Goal: Task Accomplishment & Management: Use online tool/utility

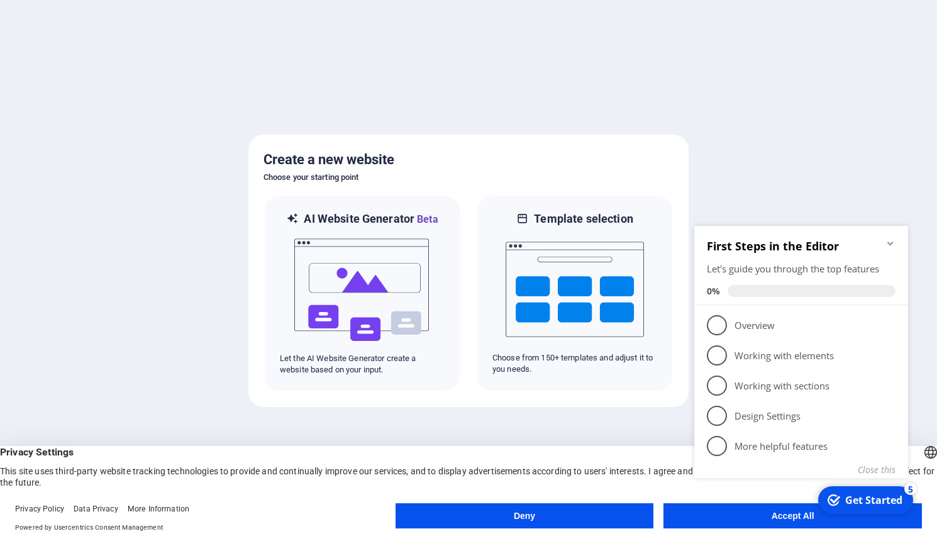
click div "checkmark Get Started 5 First Steps in the Editor Let's guide you through the t…"
click at [880, 474] on button "Close this" at bounding box center [877, 469] width 38 height 12
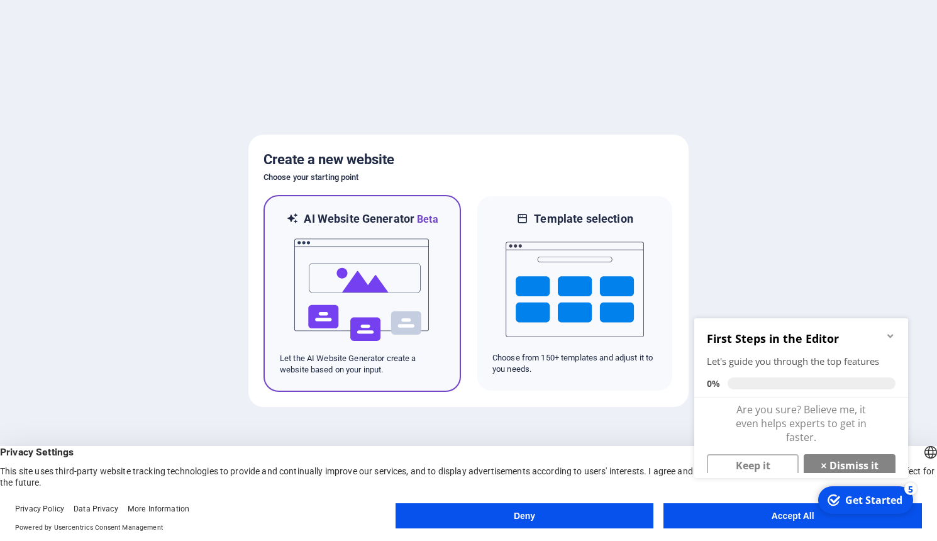
click at [362, 324] on img at bounding box center [362, 290] width 138 height 126
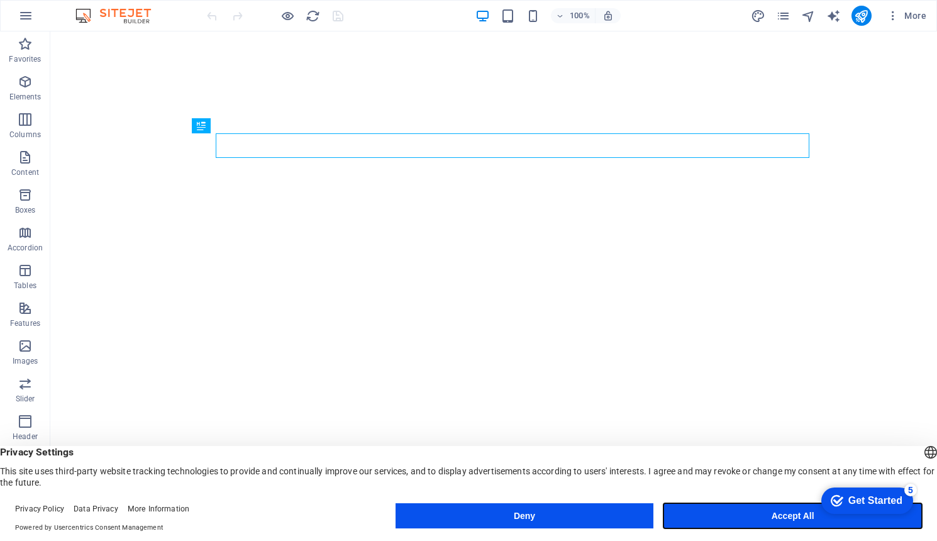
click at [755, 520] on button "Accept All" at bounding box center [792, 515] width 258 height 25
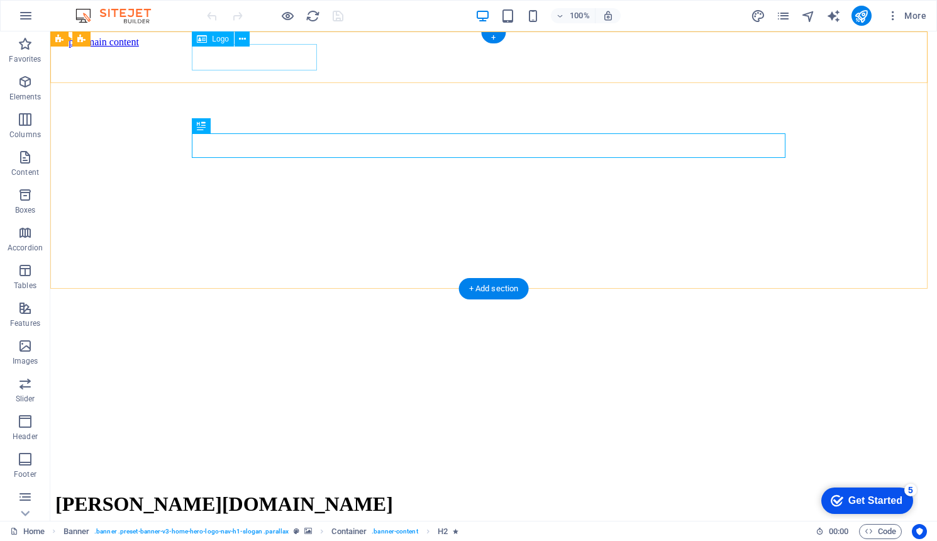
click at [307, 492] on div "[PERSON_NAME][DOMAIN_NAME]" at bounding box center [493, 503] width 877 height 23
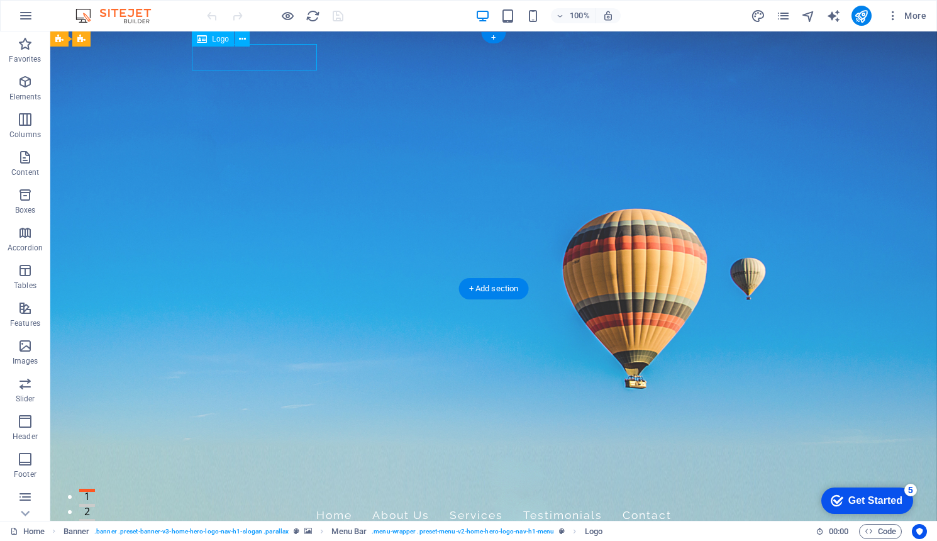
click at [283, 473] on div "[PERSON_NAME][DOMAIN_NAME]" at bounding box center [494, 486] width 594 height 26
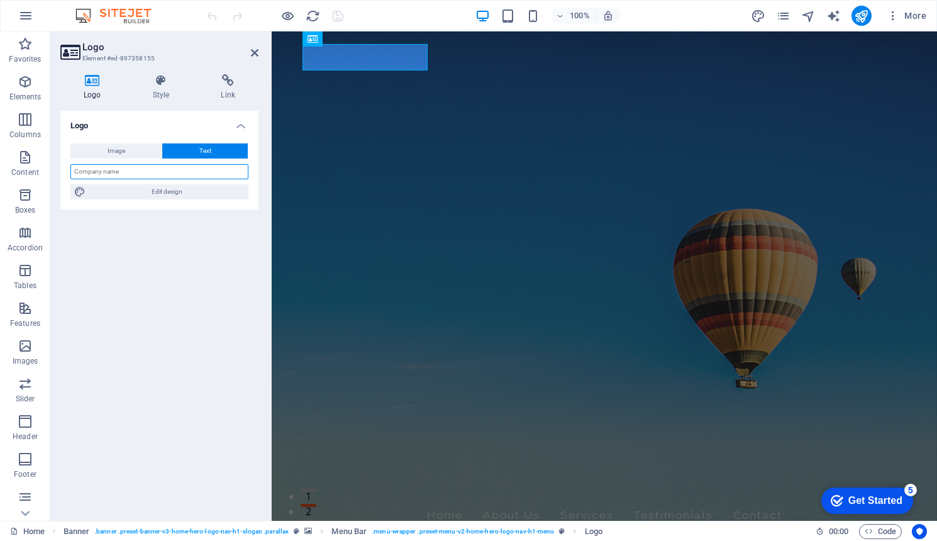
click at [131, 174] on input "text" at bounding box center [159, 171] width 178 height 15
type input "[PERSON_NAME] IT"
click at [174, 258] on div "Logo Image Text Drag files here, click to choose files or select files from Fil…" at bounding box center [159, 311] width 198 height 400
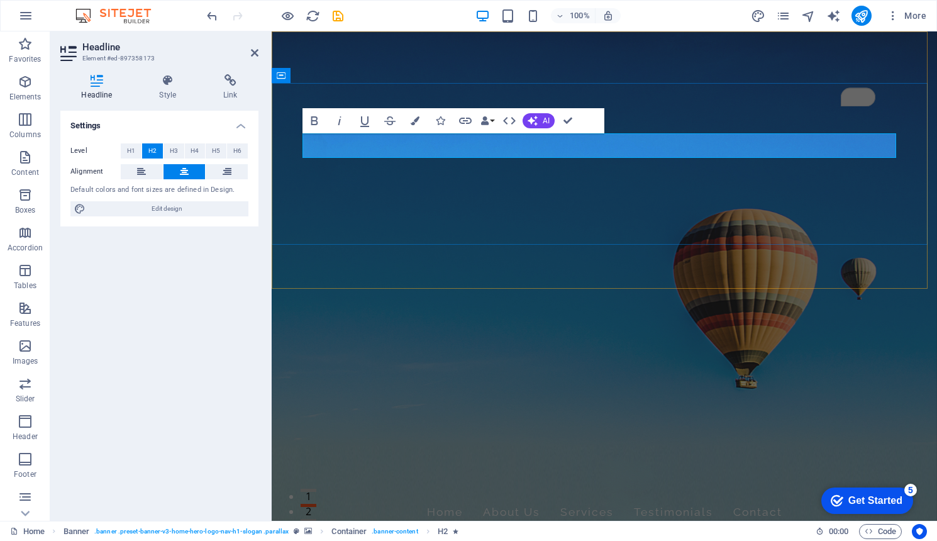
click at [223, 256] on div "Settings Level H1 H2 H3 H4 H5 H6 Alignment Default colors and font sizes are de…" at bounding box center [159, 311] width 198 height 400
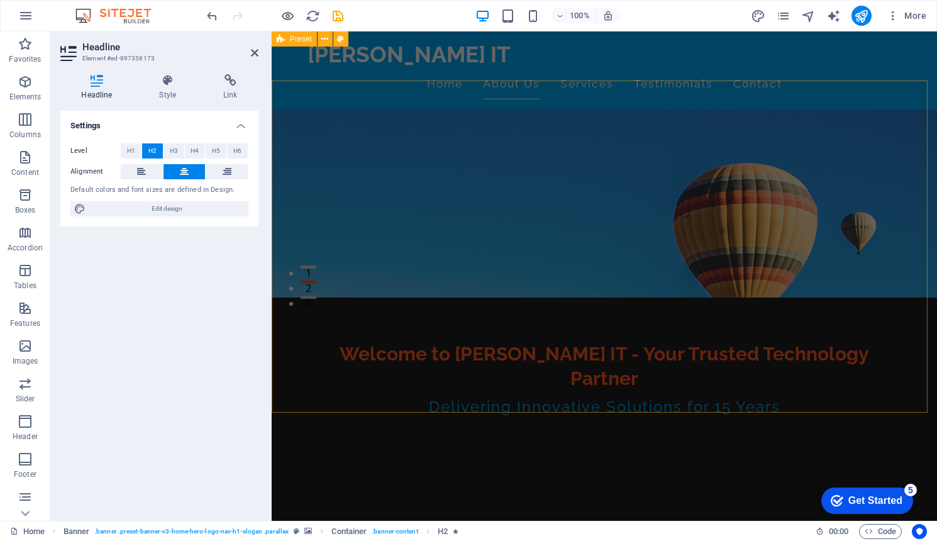
scroll to position [174, 0]
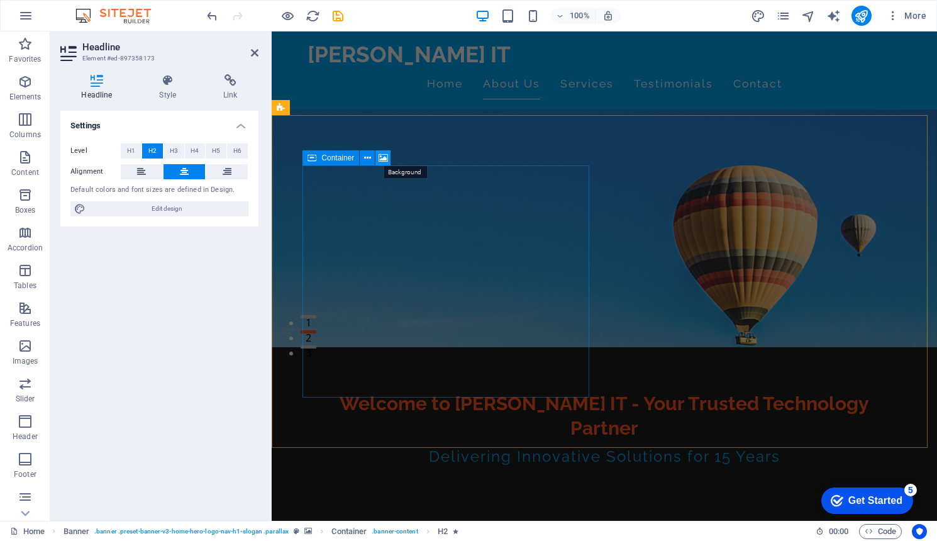
click at [384, 159] on icon at bounding box center [383, 158] width 9 height 13
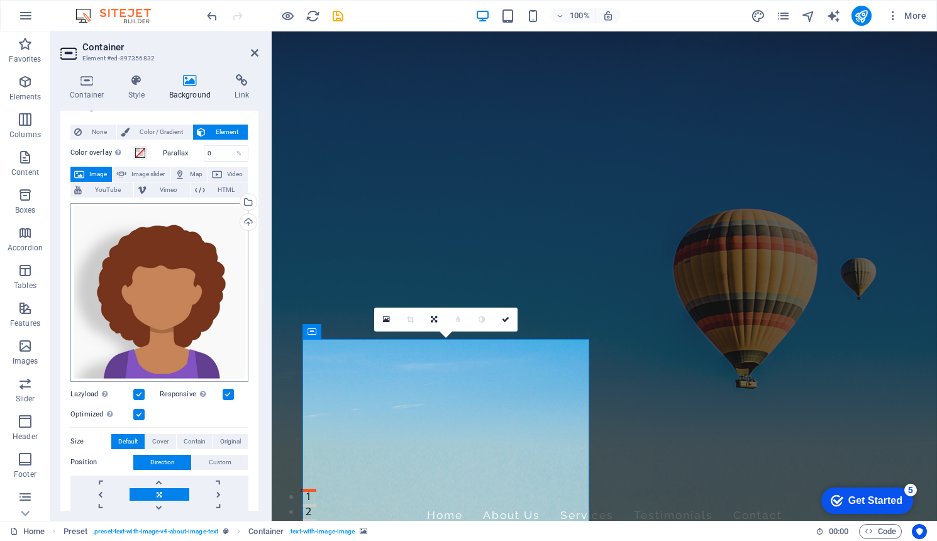
scroll to position [0, 0]
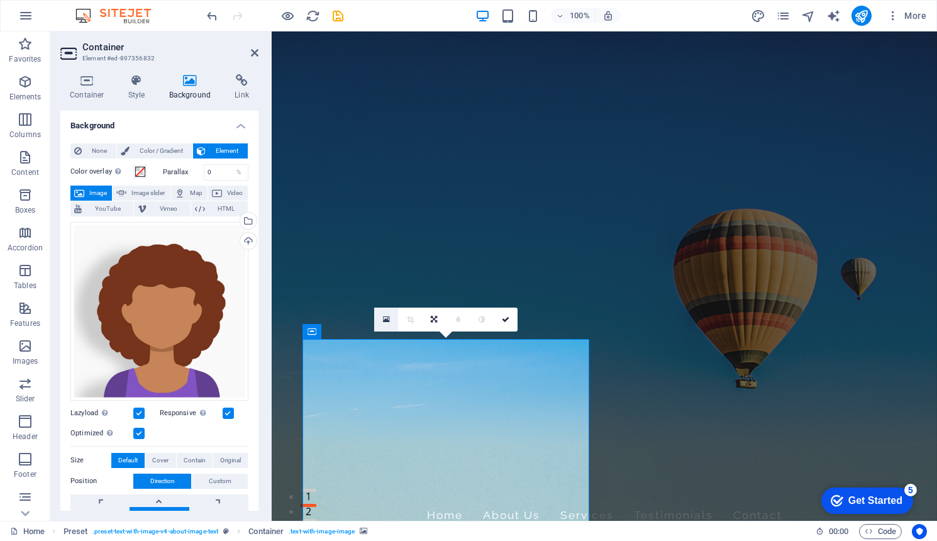
click at [384, 320] on icon at bounding box center [386, 319] width 7 height 9
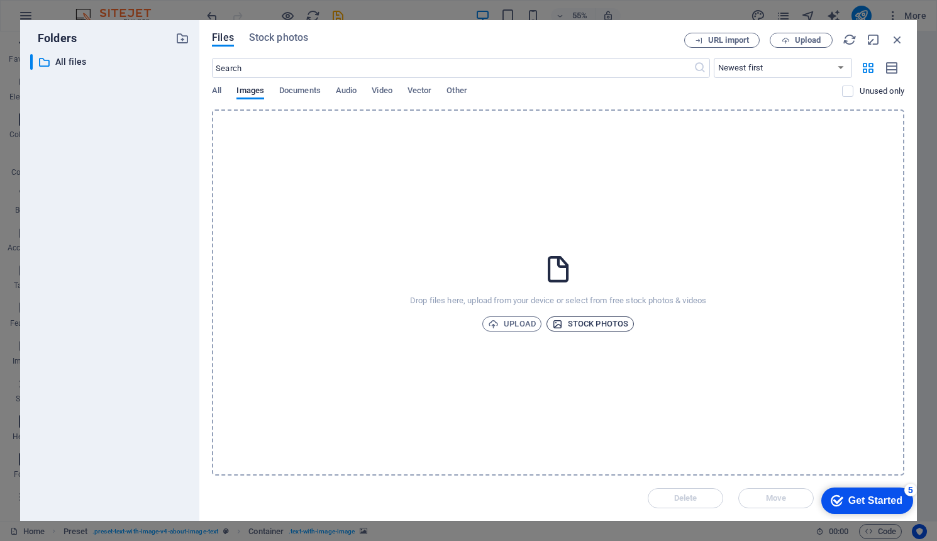
click at [589, 321] on span "Stock photos" at bounding box center [590, 323] width 76 height 15
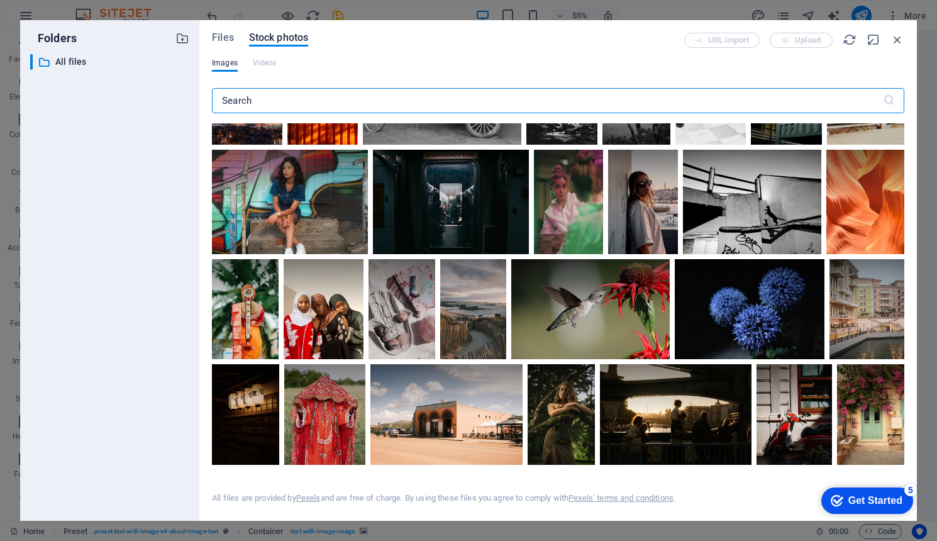
scroll to position [15, 0]
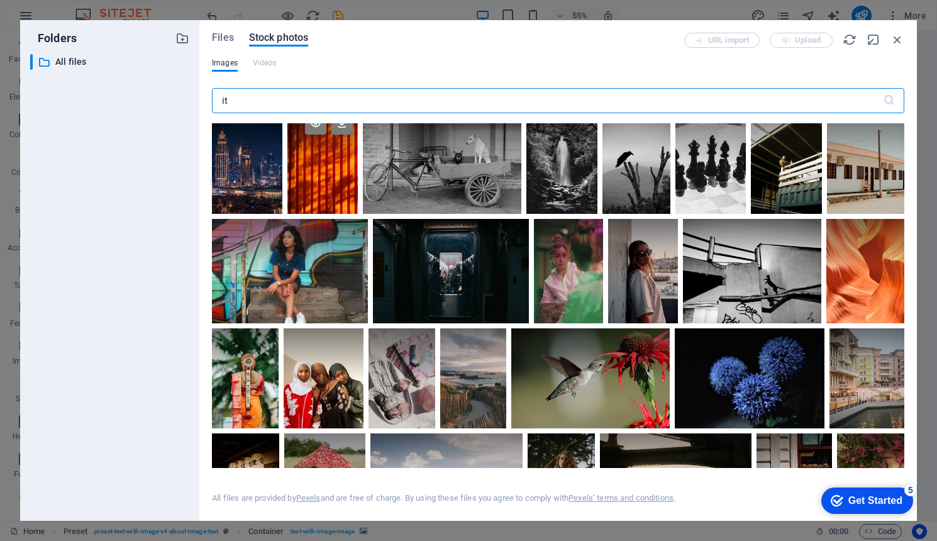
type input "it"
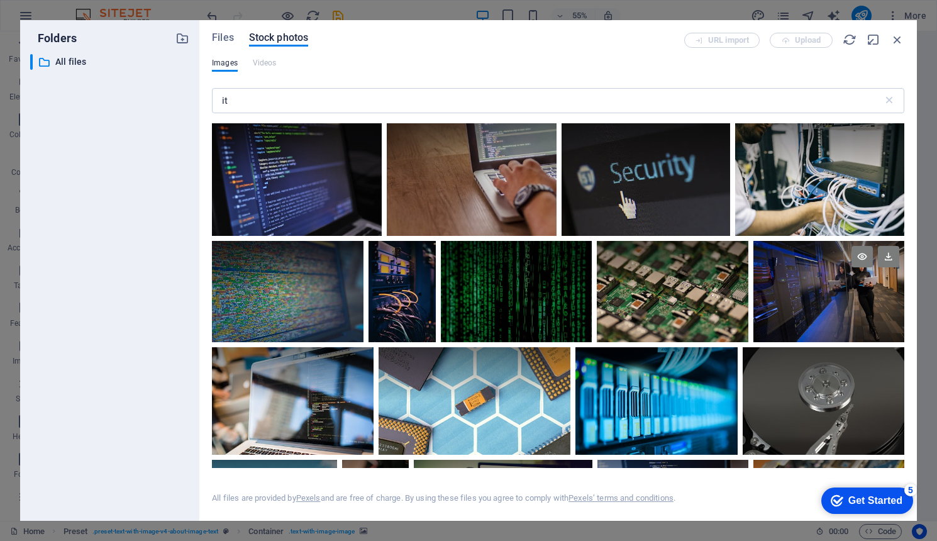
click at [809, 284] on div at bounding box center [828, 266] width 151 height 50
click at [856, 500] on div "Get Started" at bounding box center [875, 500] width 54 height 11
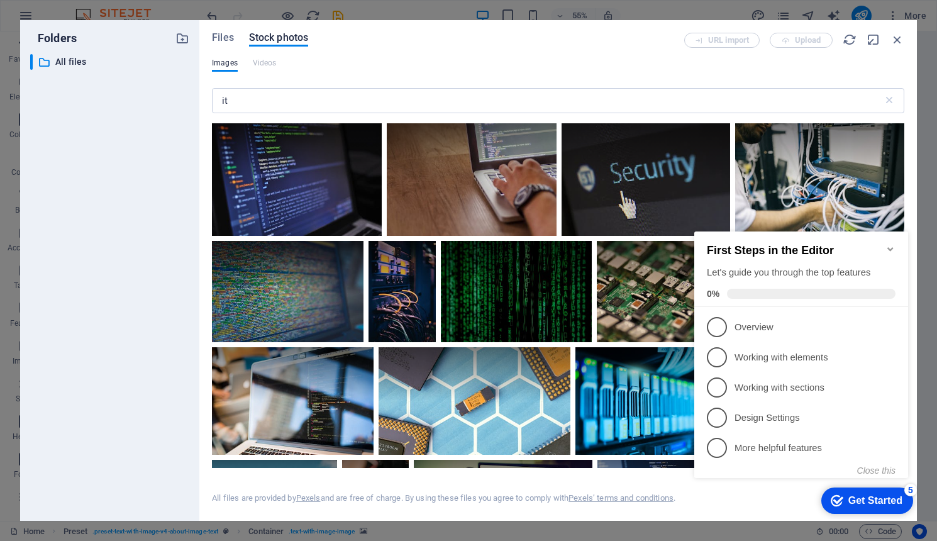
click div "checkmark Get Started 5 First Steps in the Editor Let's guide you through the t…"
click at [888, 247] on icon "Minimize checklist" at bounding box center [890, 249] width 6 height 4
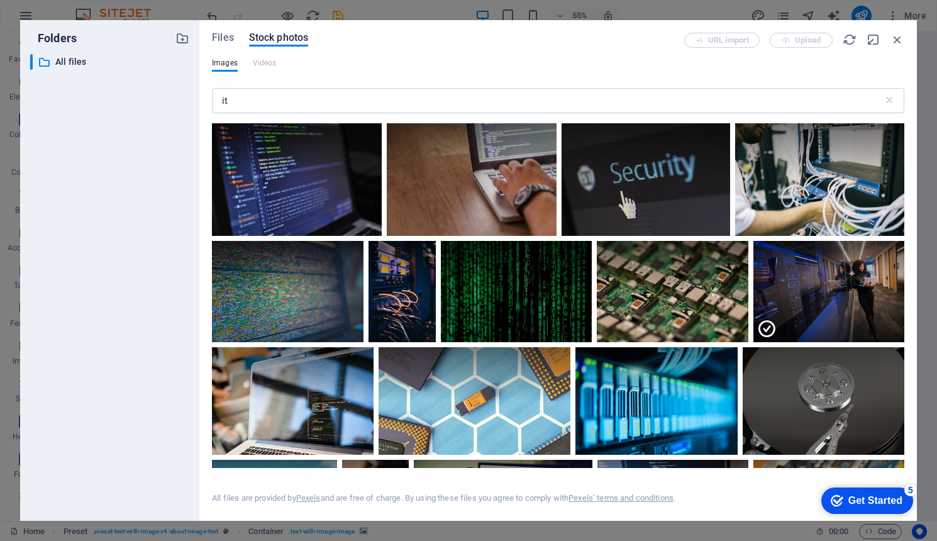
click at [784, 295] on div at bounding box center [828, 316] width 151 height 50
click at [784, 295] on div at bounding box center [828, 291] width 151 height 101
click at [885, 256] on icon at bounding box center [888, 256] width 21 height 21
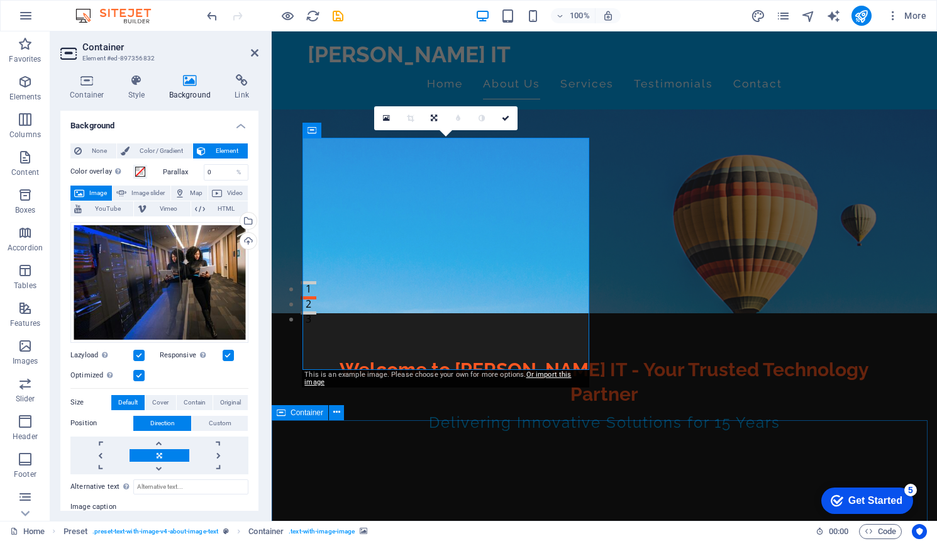
scroll to position [231, 0]
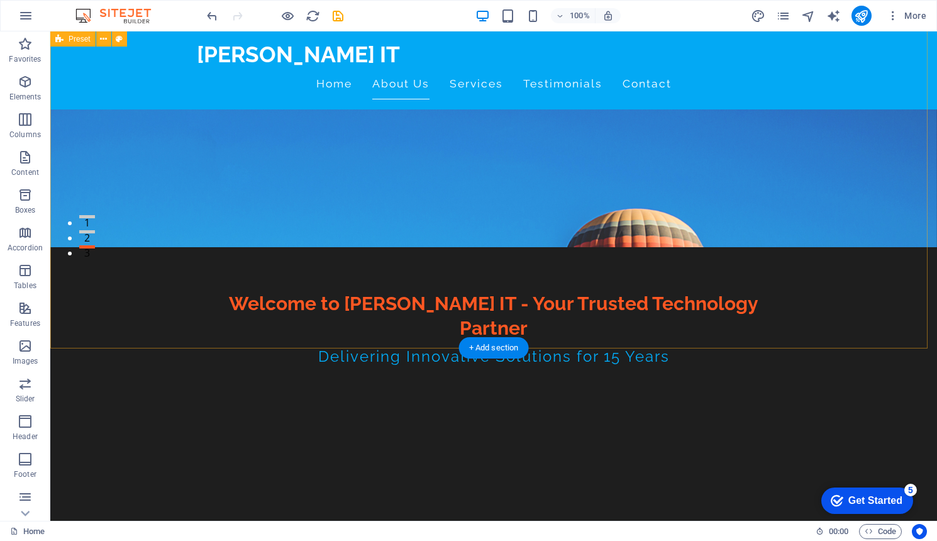
scroll to position [273, 0]
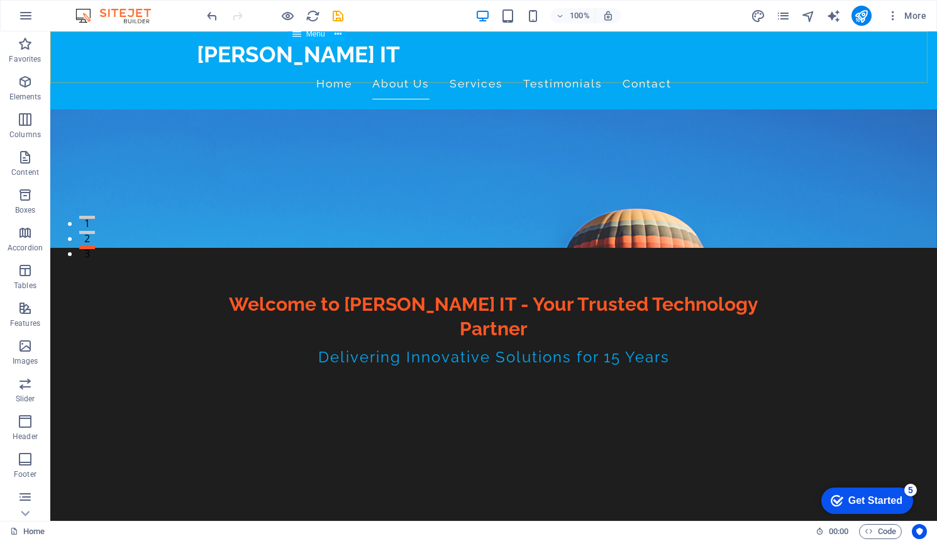
click at [527, 68] on nav "Home About Us Services Testimonials Contact" at bounding box center [494, 83] width 594 height 31
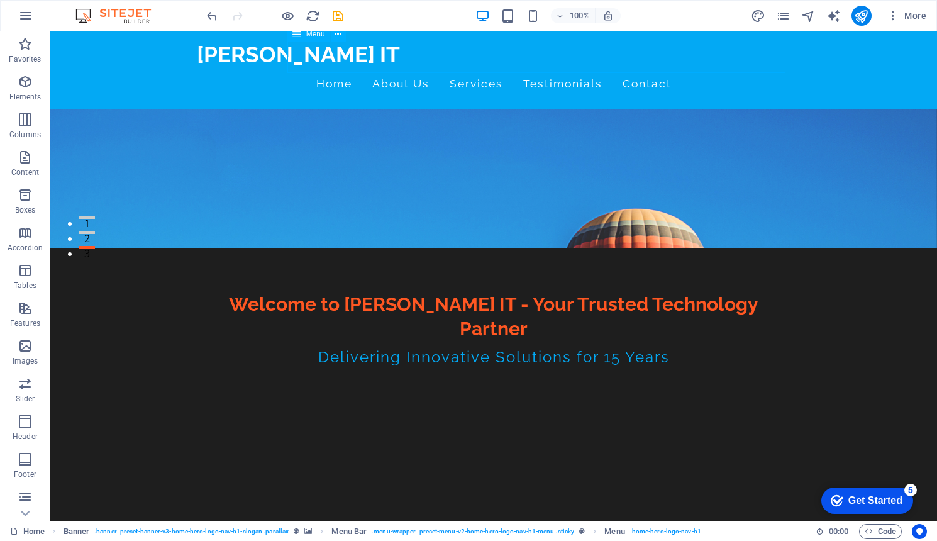
click at [522, 68] on nav "Home About Us Services Testimonials Contact" at bounding box center [494, 83] width 594 height 31
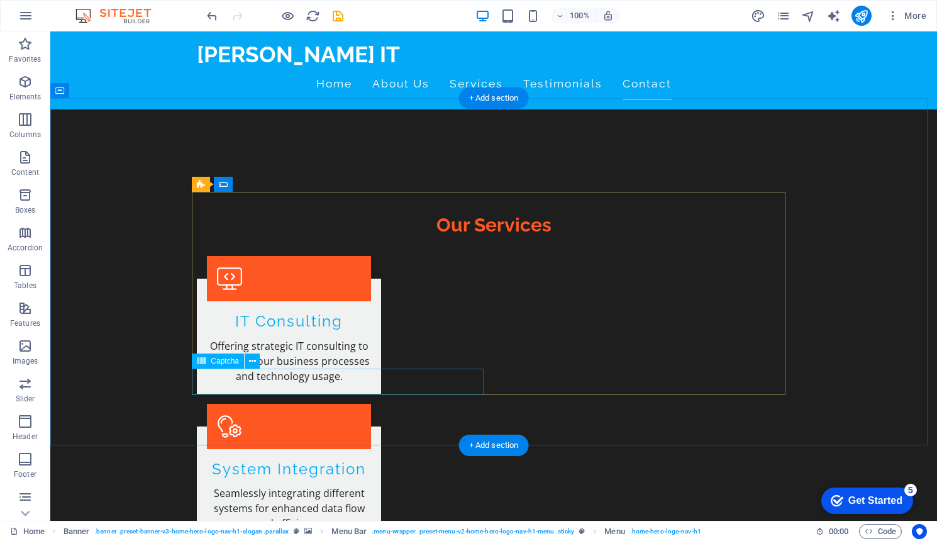
scroll to position [1242, 0]
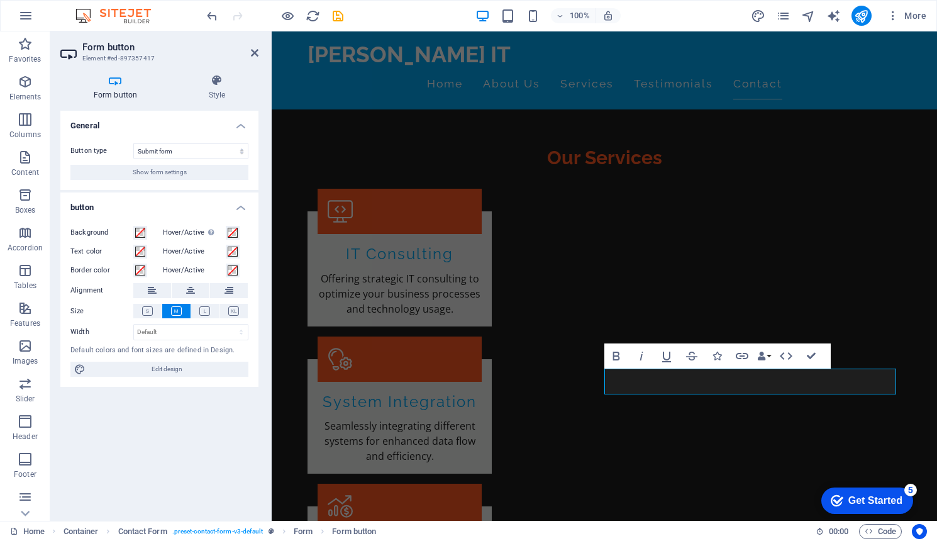
scroll to position [1266, 0]
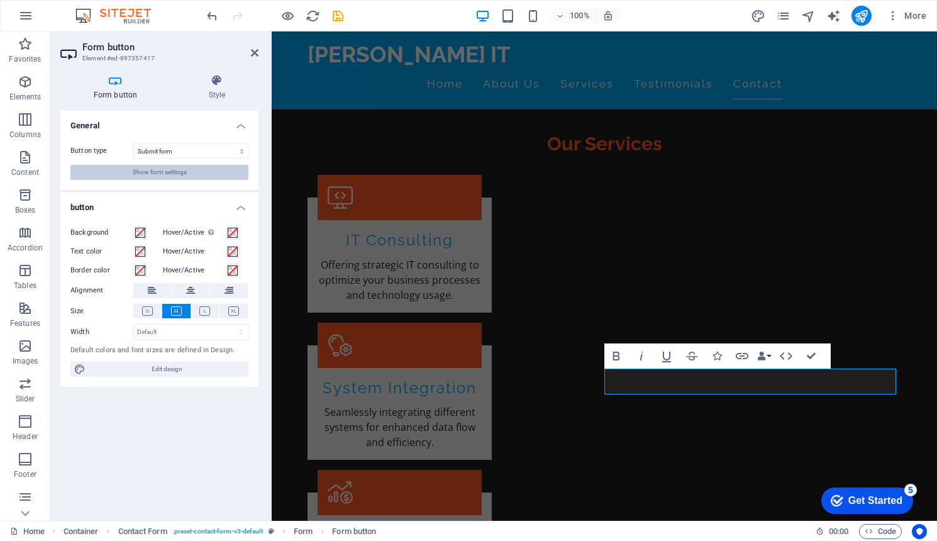
click at [172, 173] on span "Show form settings" at bounding box center [160, 172] width 54 height 15
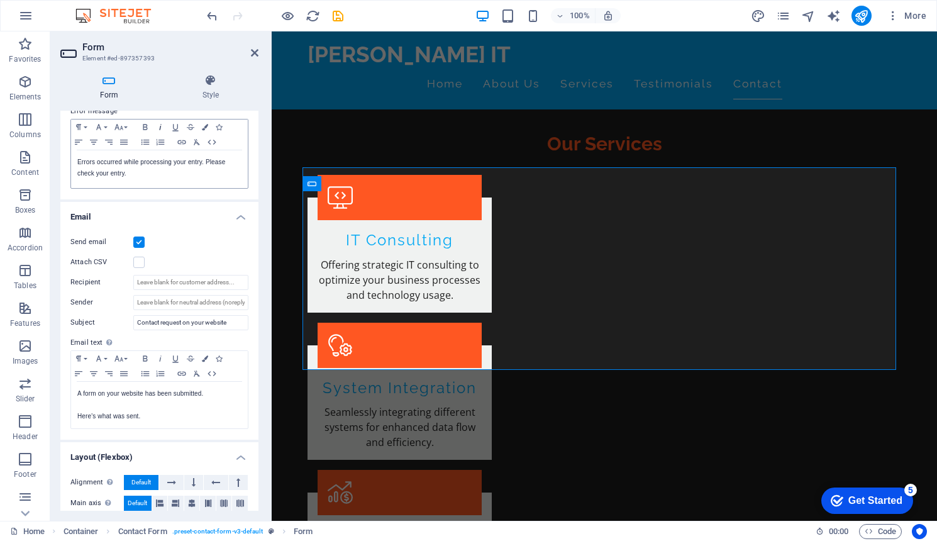
scroll to position [302, 0]
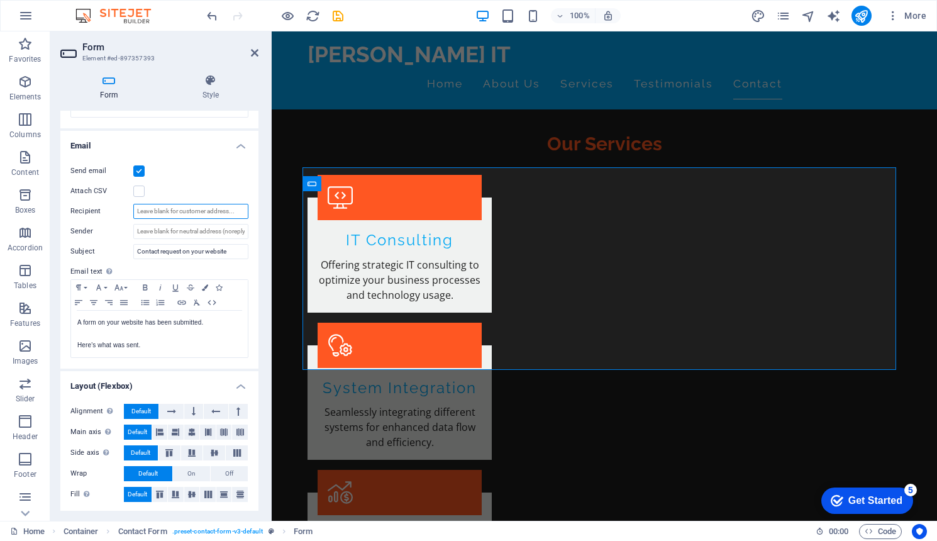
click at [160, 210] on input "Recipient" at bounding box center [190, 211] width 115 height 15
type input "[EMAIL_ADDRESS][PERSON_NAME][DOMAIN_NAME]"
click at [109, 85] on icon at bounding box center [108, 80] width 97 height 13
click at [216, 87] on h4 "Style" at bounding box center [211, 87] width 96 height 26
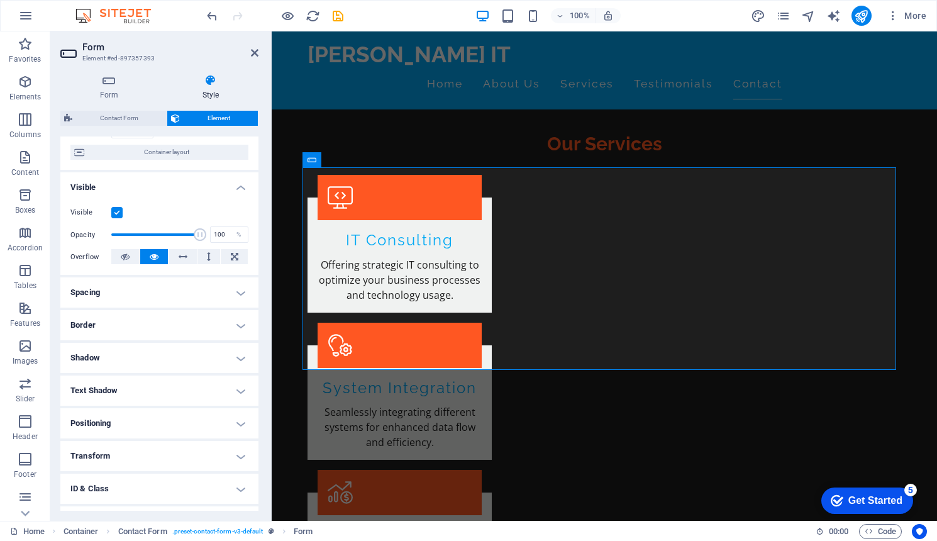
scroll to position [0, 0]
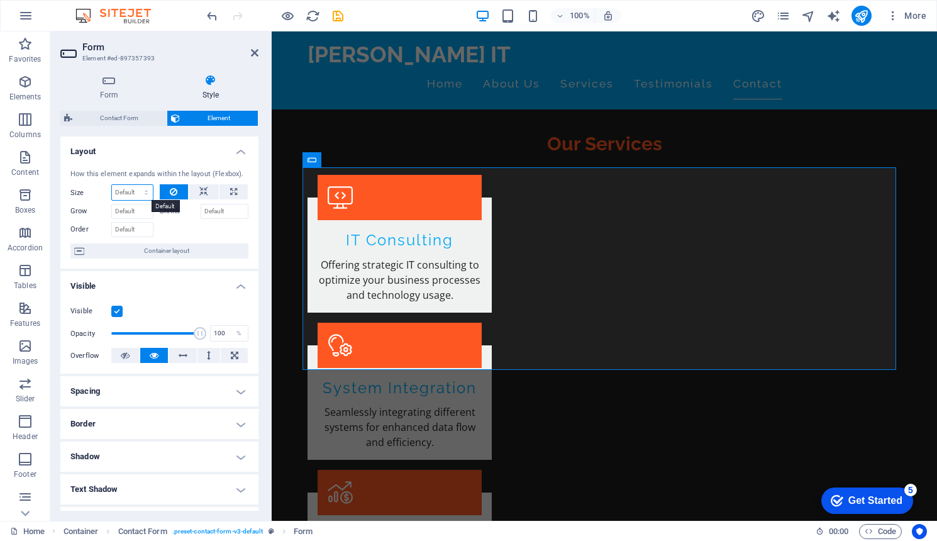
click at [130, 192] on select "Default auto px % 1/1 1/2 1/3 1/4 1/5 1/6 1/7 1/8 1/9 1/10" at bounding box center [132, 192] width 41 height 15
click at [112, 185] on select "Default auto px % 1/1 1/2 1/3 1/4 1/5 1/6 1/7 1/8 1/9 1/10" at bounding box center [132, 192] width 41 height 15
select select "DISABLED_OPTION_VALUE"
click at [133, 211] on input "Grow" at bounding box center [132, 211] width 42 height 15
click at [131, 231] on input "Order" at bounding box center [132, 229] width 42 height 15
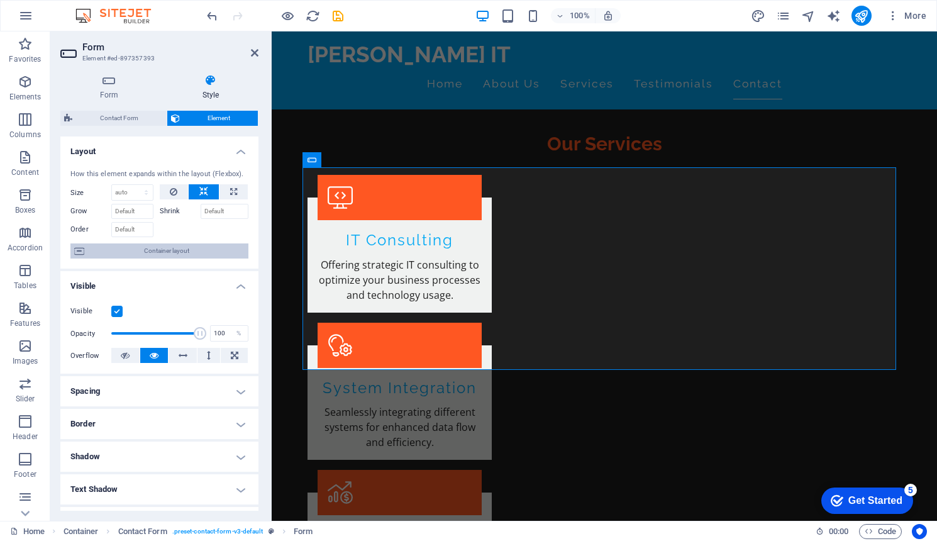
click at [165, 251] on span "Container layout" at bounding box center [166, 250] width 157 height 15
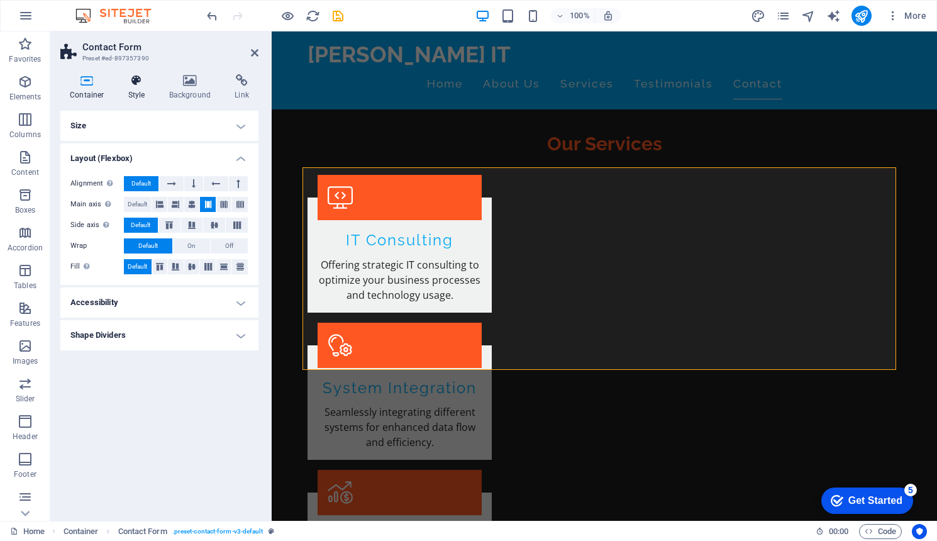
click at [136, 86] on icon at bounding box center [137, 80] width 36 height 13
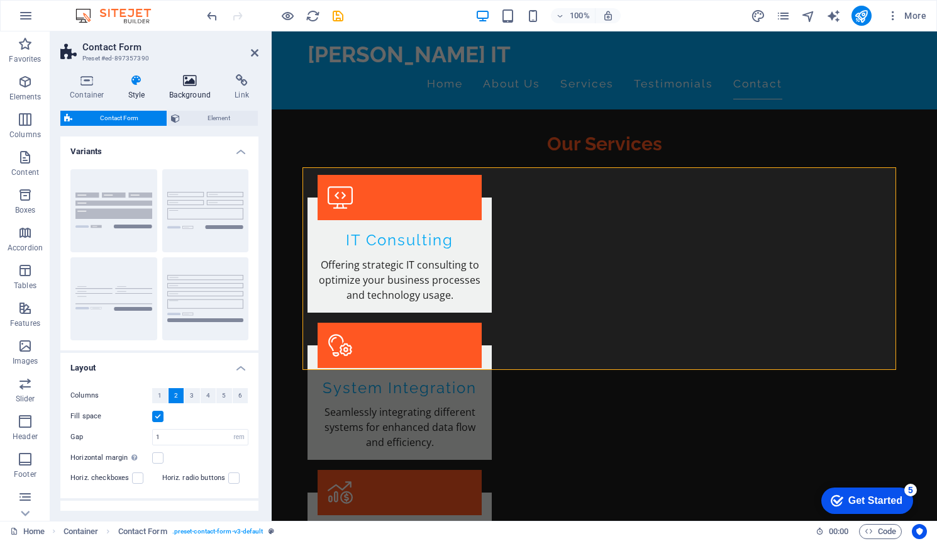
click at [190, 84] on icon at bounding box center [190, 80] width 61 height 13
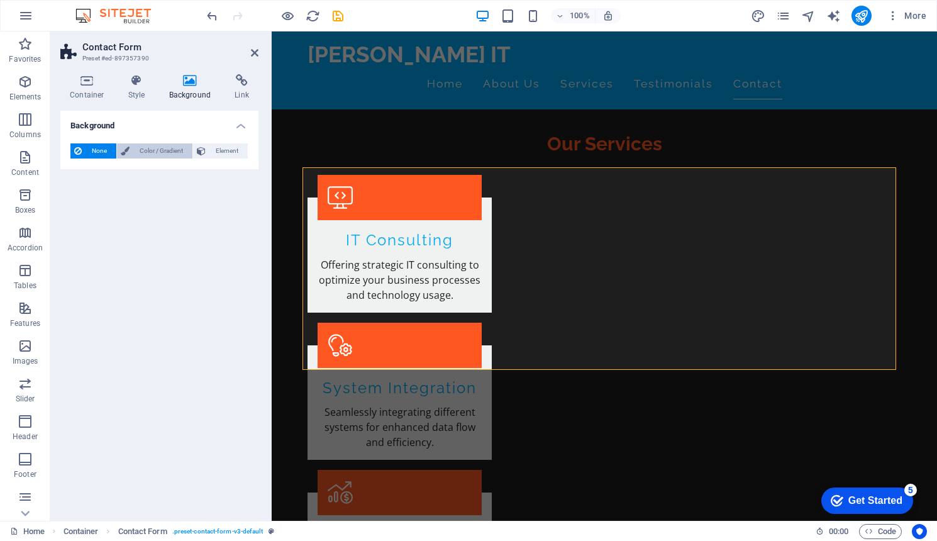
click at [158, 149] on span "Color / Gradient" at bounding box center [160, 150] width 55 height 15
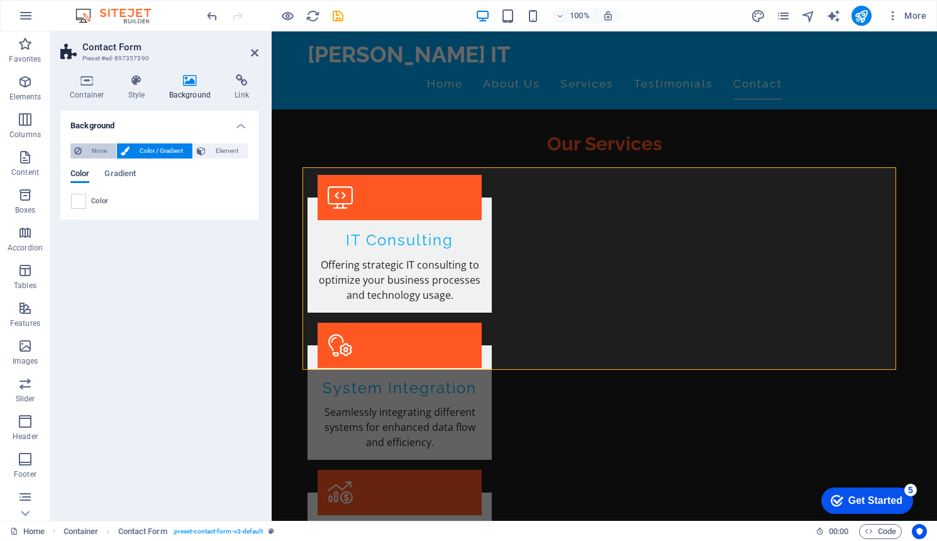
click at [97, 148] on span "None" at bounding box center [99, 150] width 27 height 15
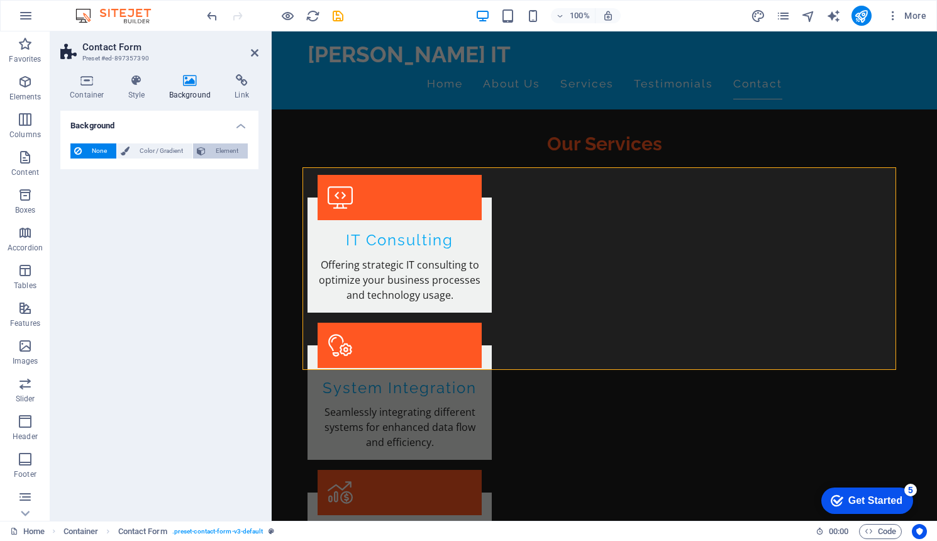
click at [216, 155] on span "Element" at bounding box center [226, 150] width 35 height 15
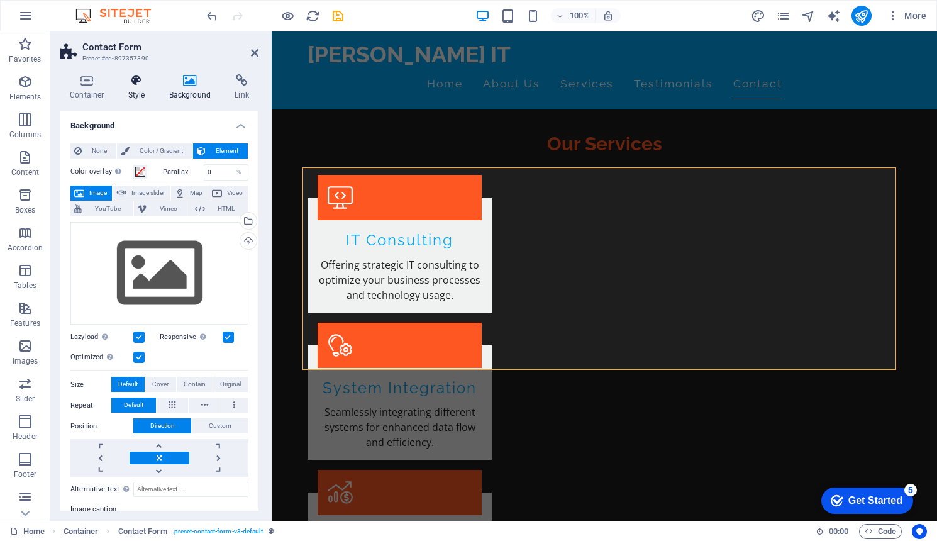
click at [132, 90] on h4 "Style" at bounding box center [139, 87] width 41 height 26
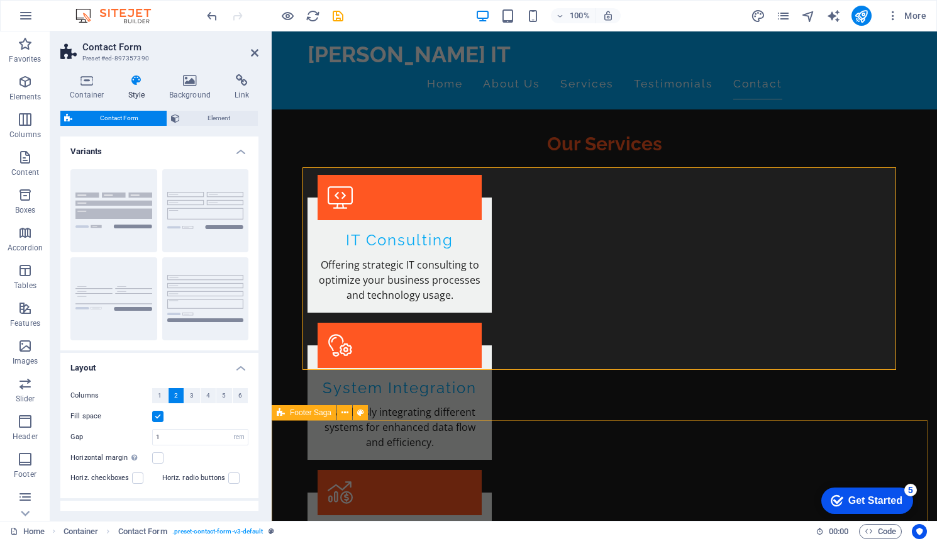
scroll to position [1403, 0]
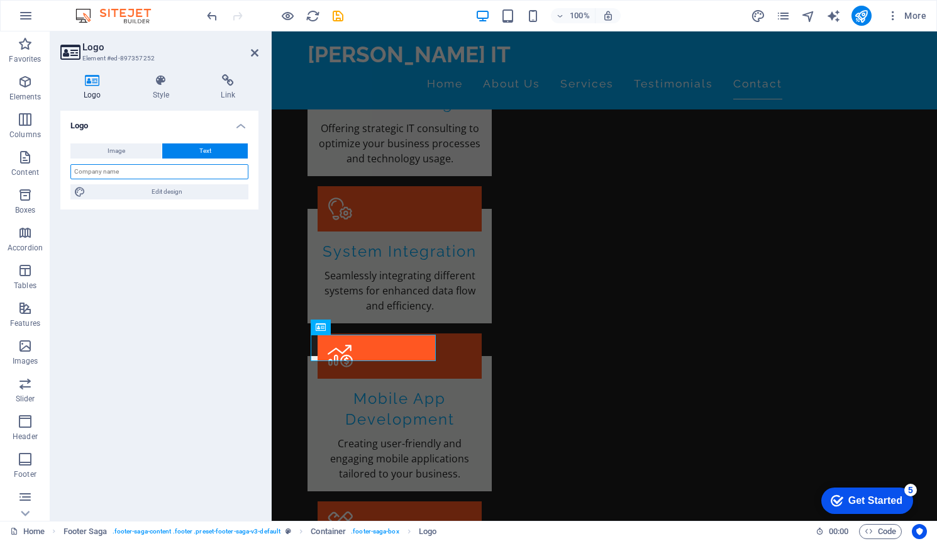
click at [135, 169] on input "text" at bounding box center [159, 171] width 178 height 15
type input "[PERSON_NAME] IT"
click at [145, 326] on div "Logo Image Text Drag files here, click to choose files or select files from Fil…" at bounding box center [159, 311] width 198 height 400
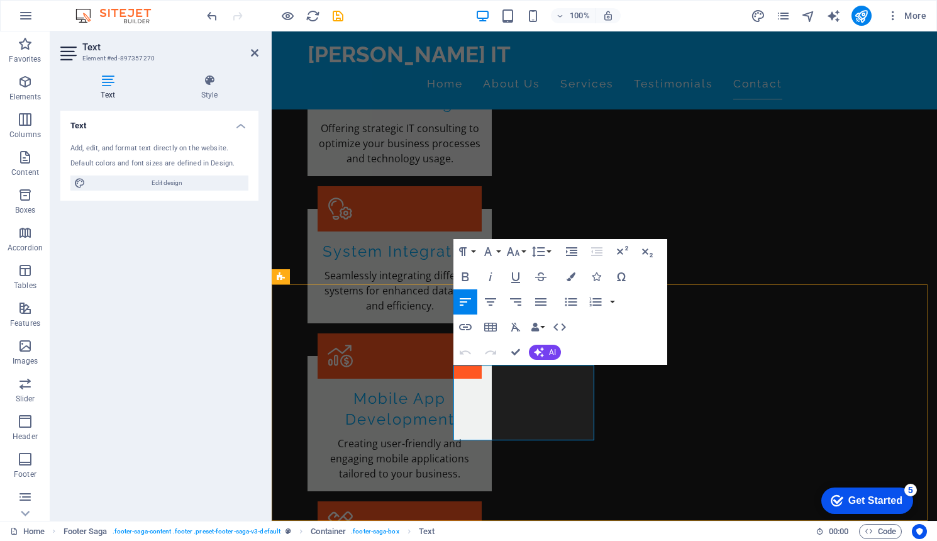
select select "footer"
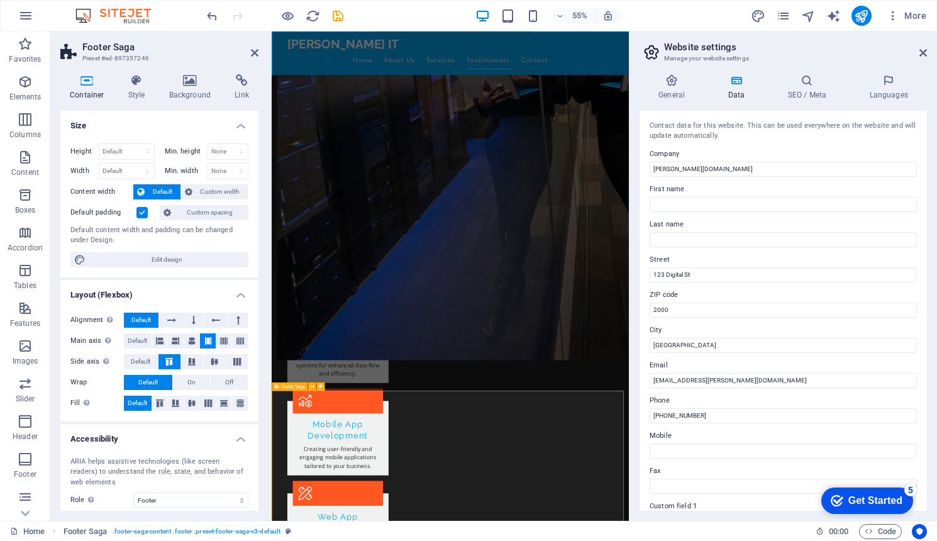
scroll to position [1190, 0]
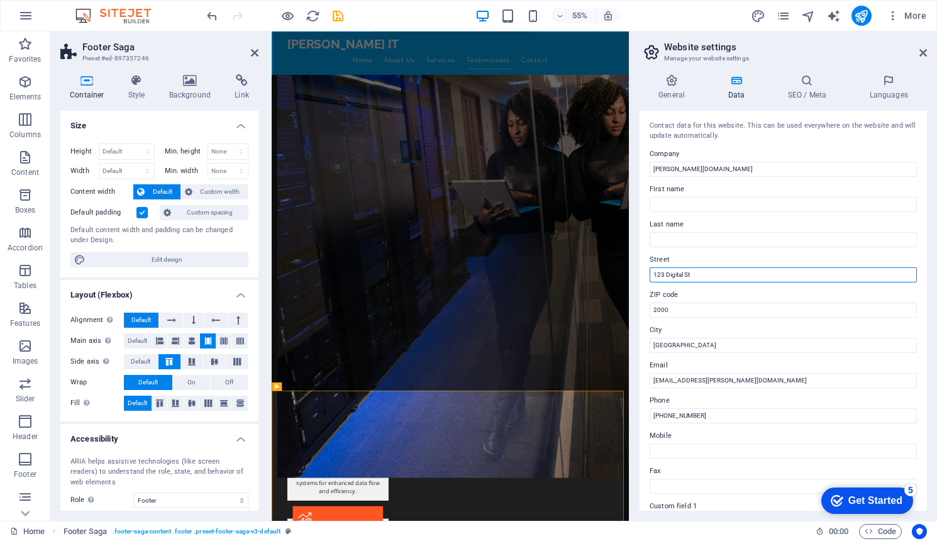
click at [700, 272] on input "123 Digital St" at bounding box center [783, 274] width 267 height 15
drag, startPoint x: 700, startPoint y: 272, endPoint x: 639, endPoint y: 272, distance: 60.4
click at [639, 272] on div "Contact data for this website. This can be used everywhere on the website and w…" at bounding box center [782, 311] width 287 height 400
type input "12 [PERSON_NAME] ST"
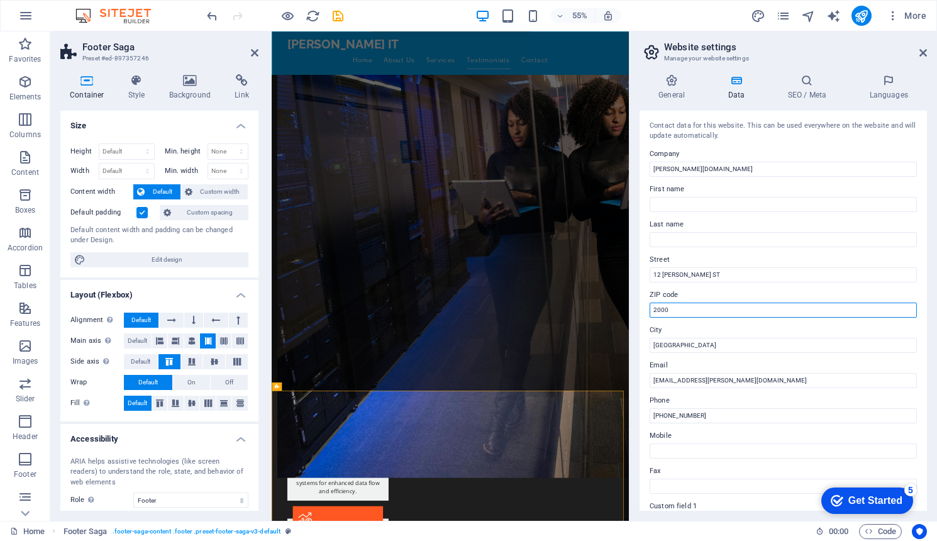
click at [669, 308] on input "2000" at bounding box center [783, 309] width 267 height 15
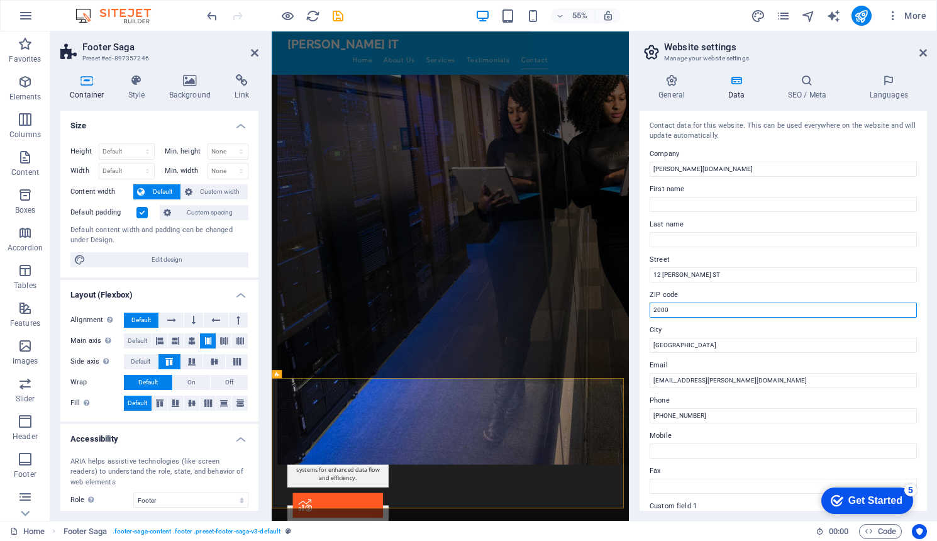
scroll to position [1214, 0]
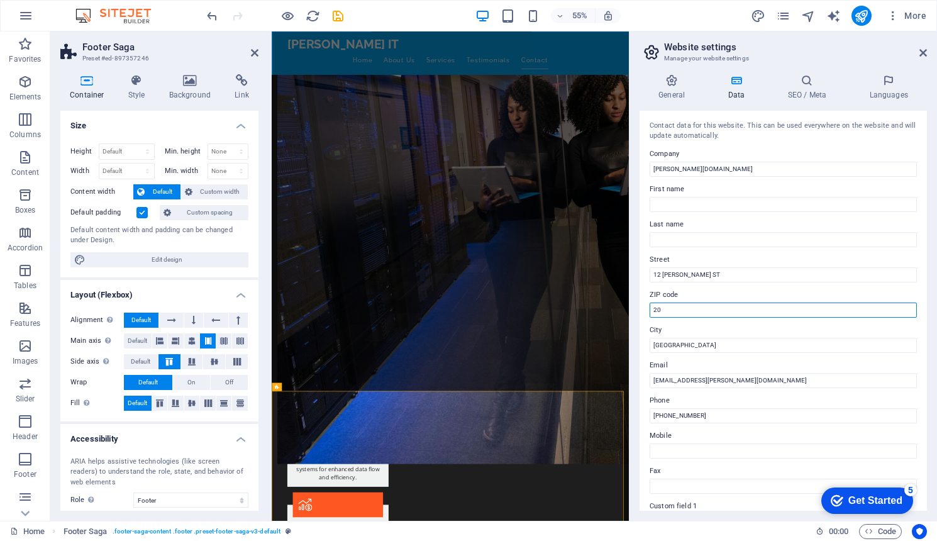
type input "2"
type input "4120"
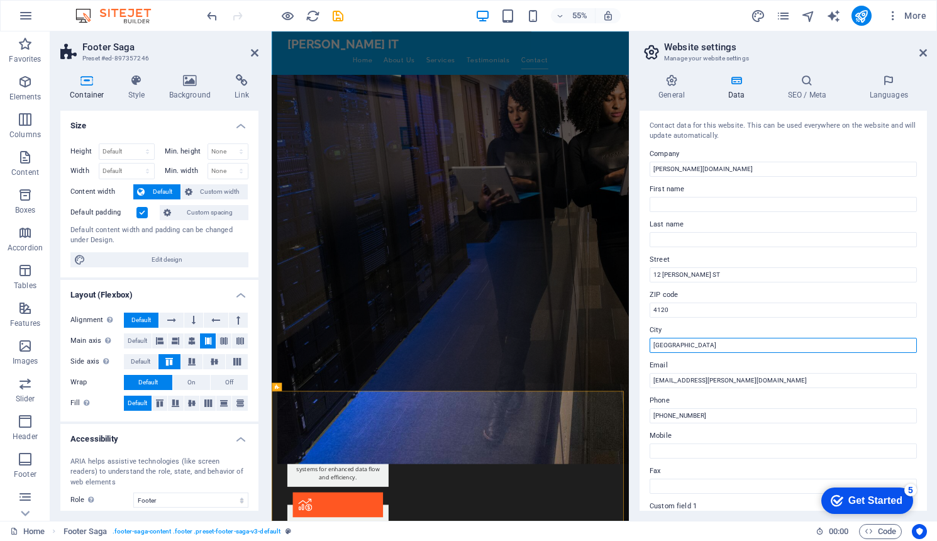
click at [677, 345] on input "[GEOGRAPHIC_DATA]" at bounding box center [783, 345] width 267 height 15
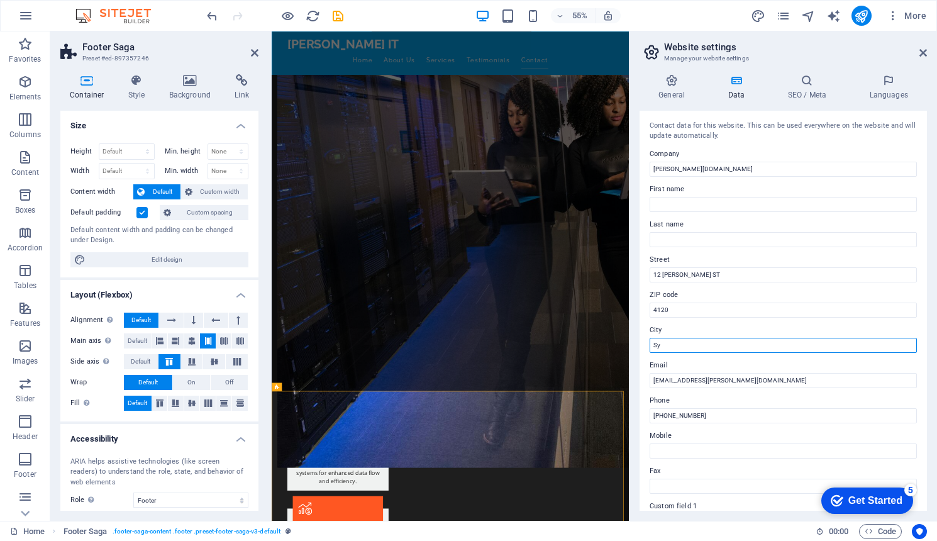
type input "S"
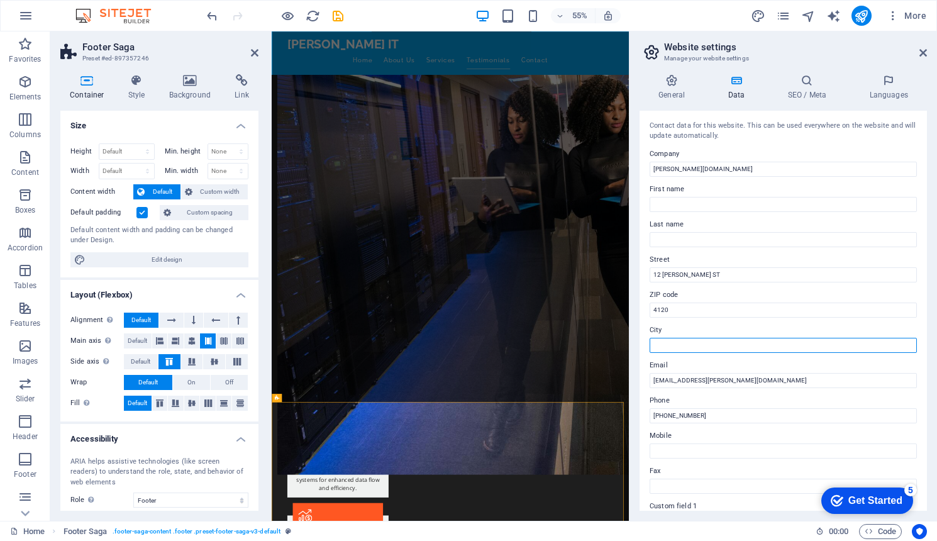
scroll to position [1190, 0]
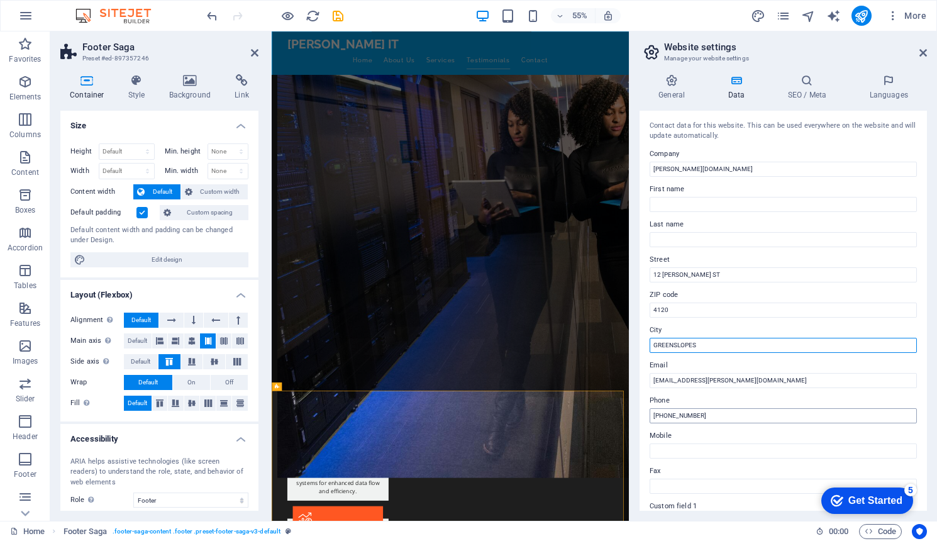
type input "GREENSLOPES"
click at [698, 416] on input "[PHONE_NUMBER]" at bounding box center [783, 415] width 267 height 15
type input "("
type input "[PHONE_NUMBER]"
click at [672, 450] on input "Mobile" at bounding box center [783, 450] width 267 height 15
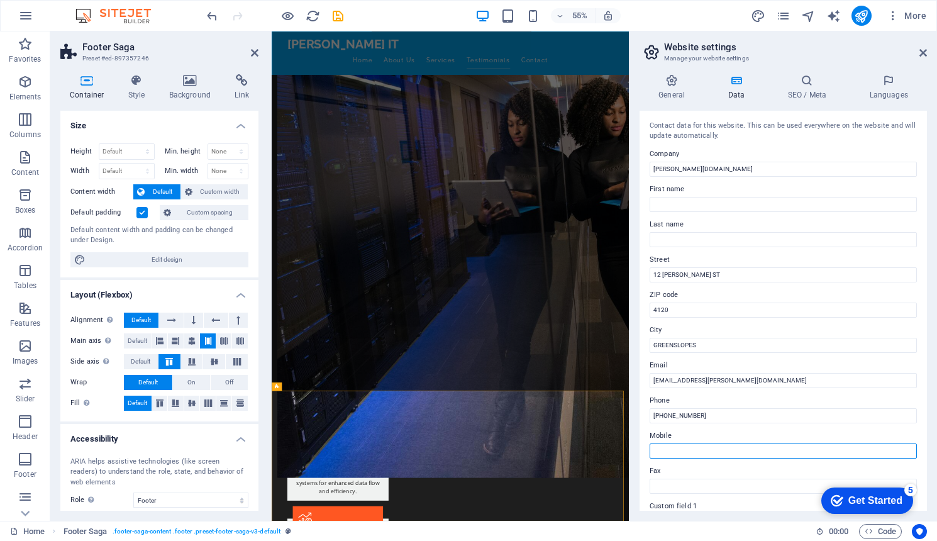
paste input "[PHONE_NUMBER]"
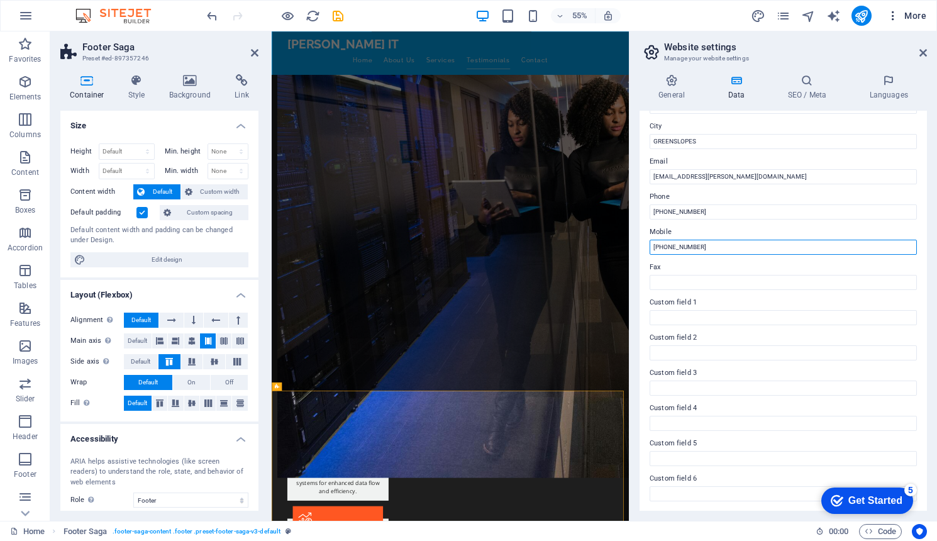
type input "[PHONE_NUMBER]"
click at [894, 17] on icon "button" at bounding box center [893, 15] width 13 height 13
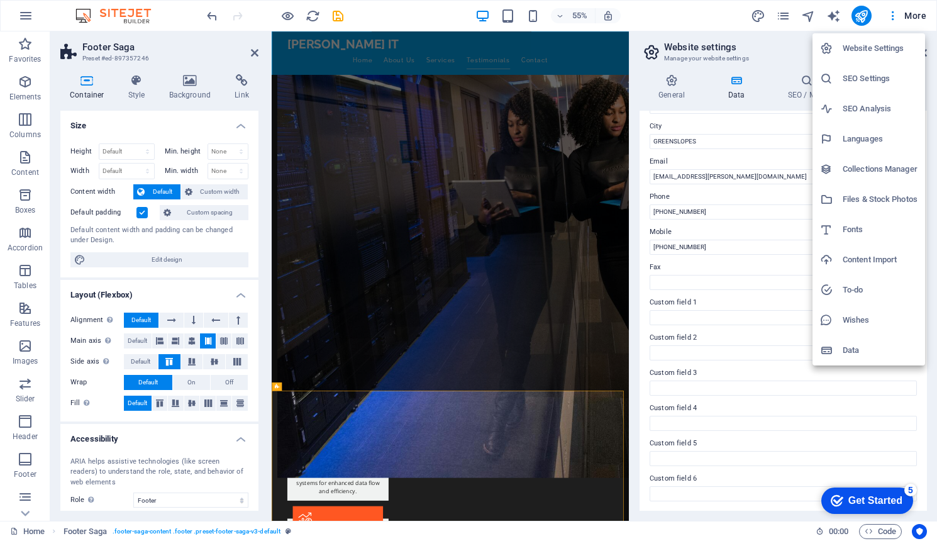
click at [863, 16] on div at bounding box center [468, 270] width 937 height 541
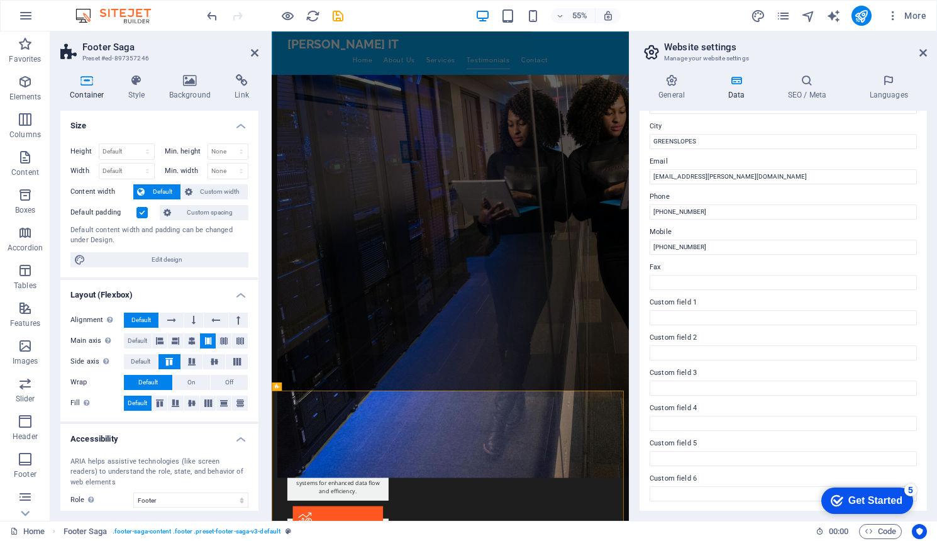
click at [860, 16] on icon "publish" at bounding box center [861, 16] width 14 height 14
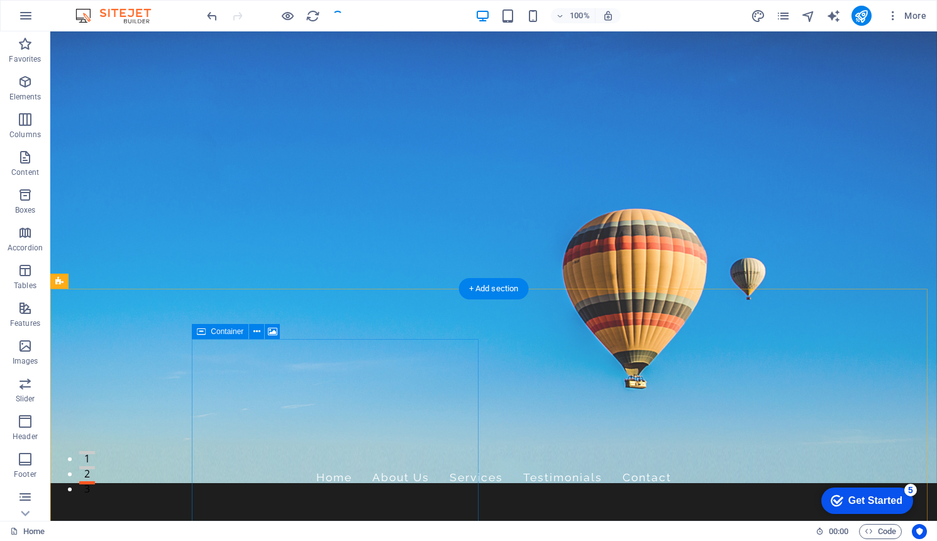
scroll to position [0, 0]
